Goal: Task Accomplishment & Management: Manage account settings

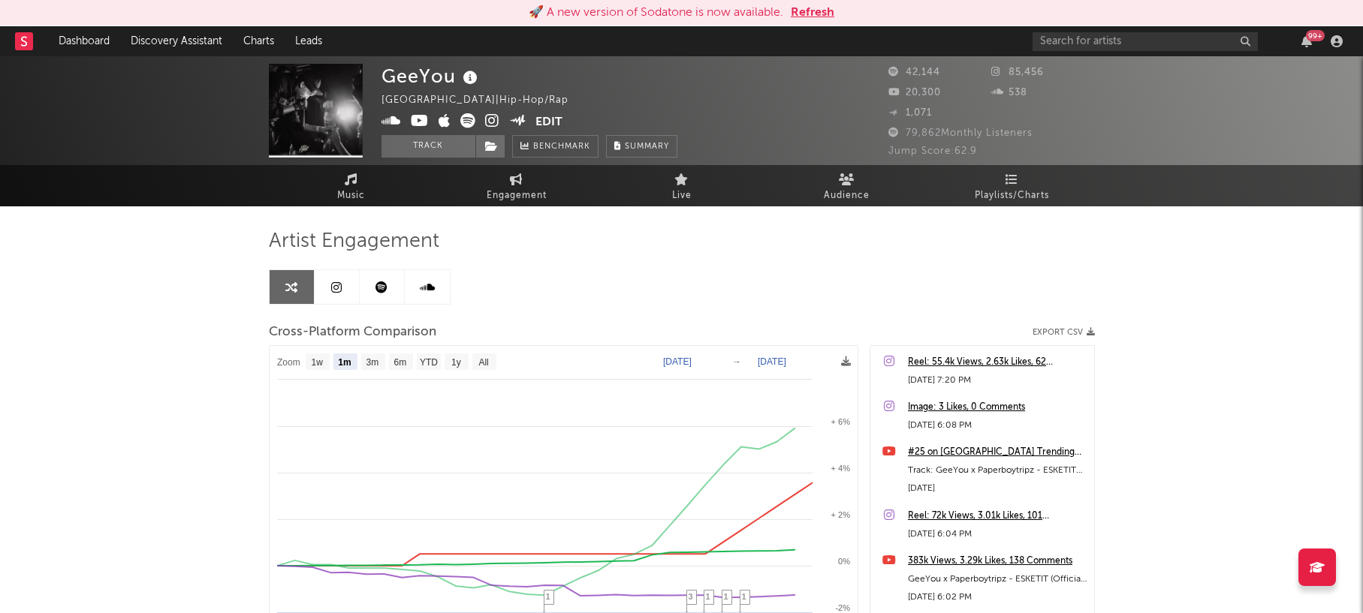
select select "1m"
click at [17, 44] on rect at bounding box center [24, 41] width 18 height 18
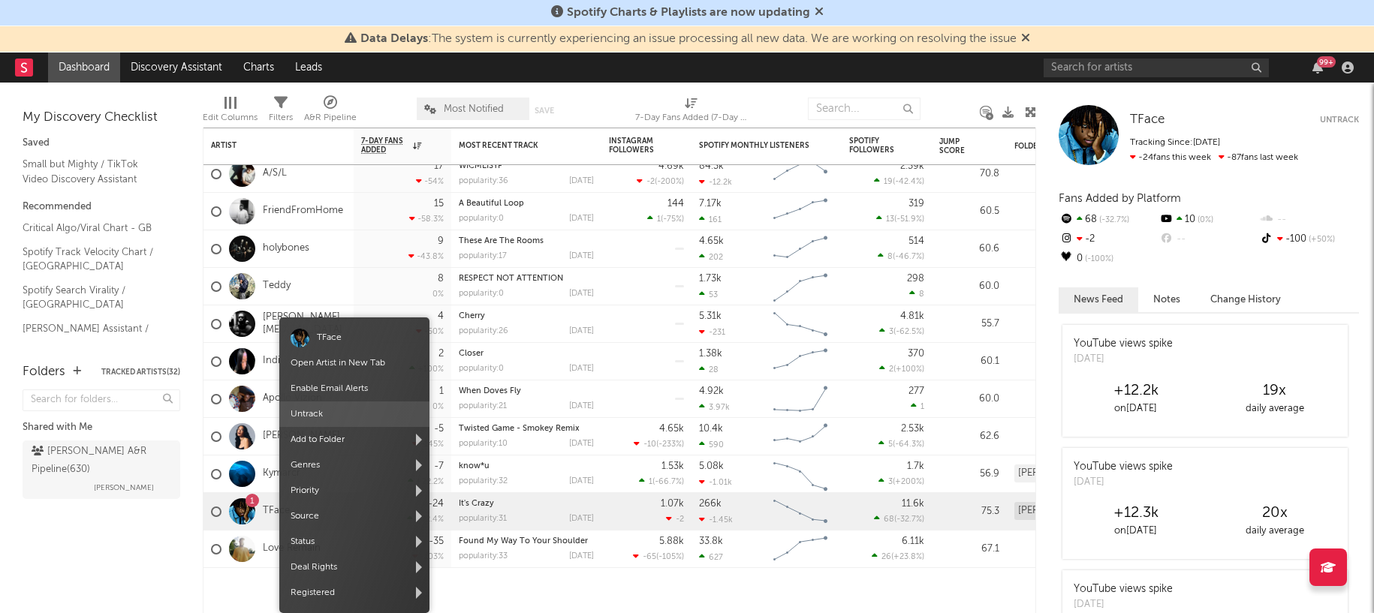
click at [304, 416] on span "Untrack" at bounding box center [354, 415] width 150 height 26
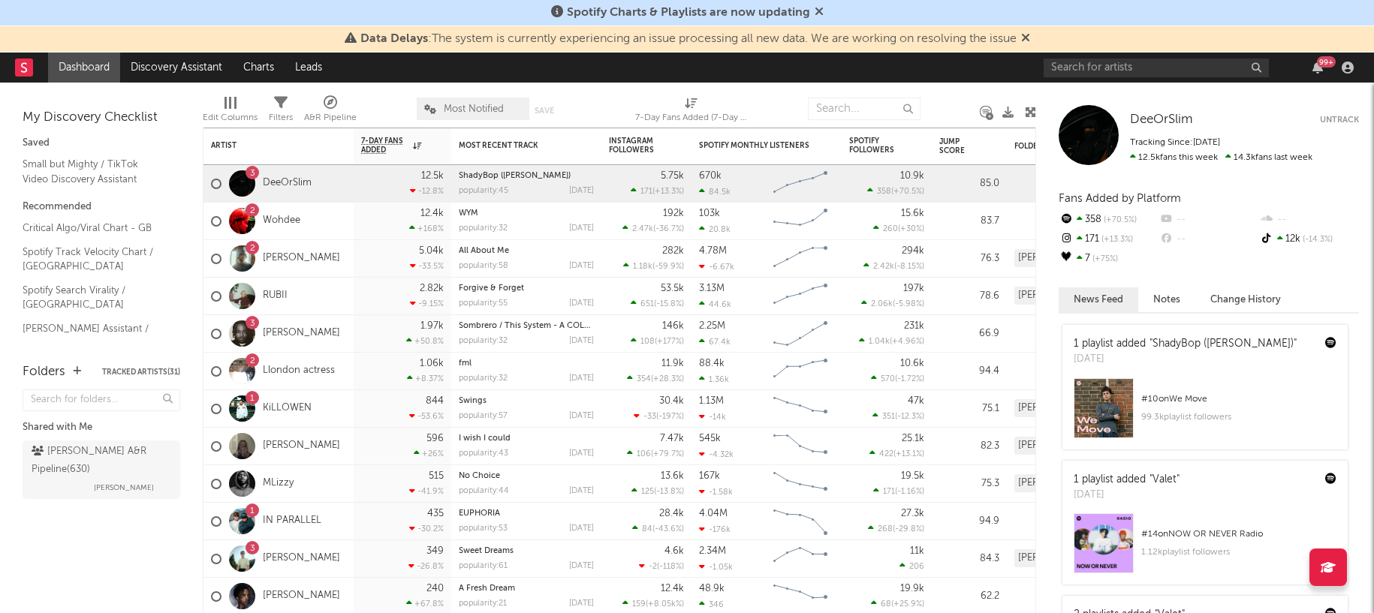
click at [952, 99] on div at bounding box center [951, 109] width 38 height 38
